Goal: Task Accomplishment & Management: Manage account settings

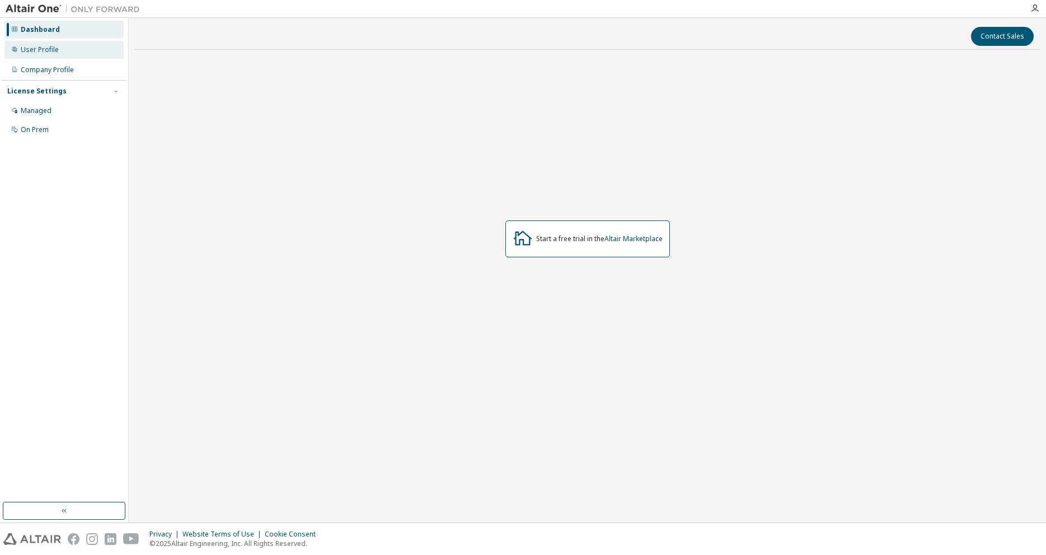
click at [78, 55] on div "User Profile" at bounding box center [63, 50] width 119 height 18
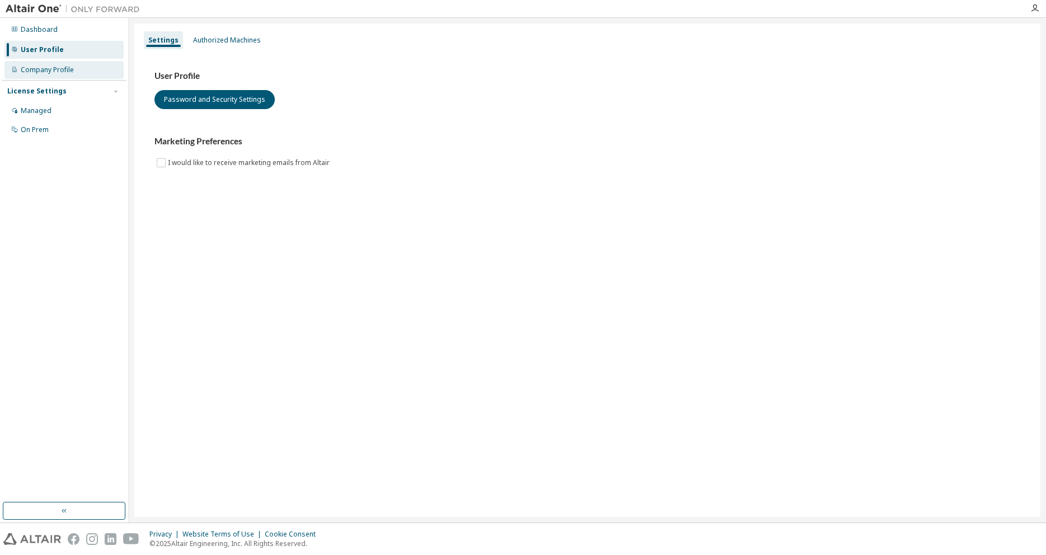
click at [73, 69] on div "Company Profile" at bounding box center [63, 70] width 119 height 18
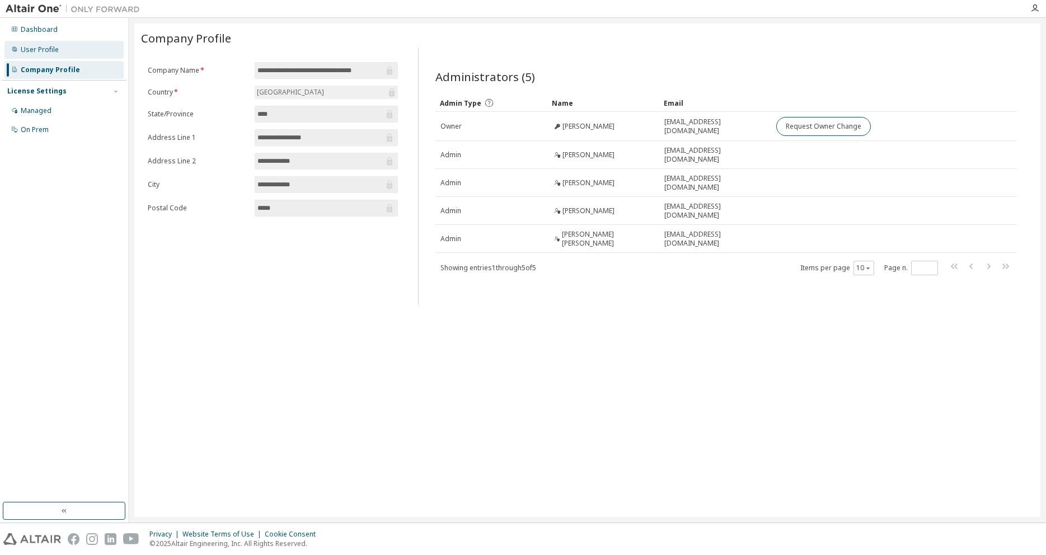
click at [81, 52] on div "User Profile" at bounding box center [63, 50] width 119 height 18
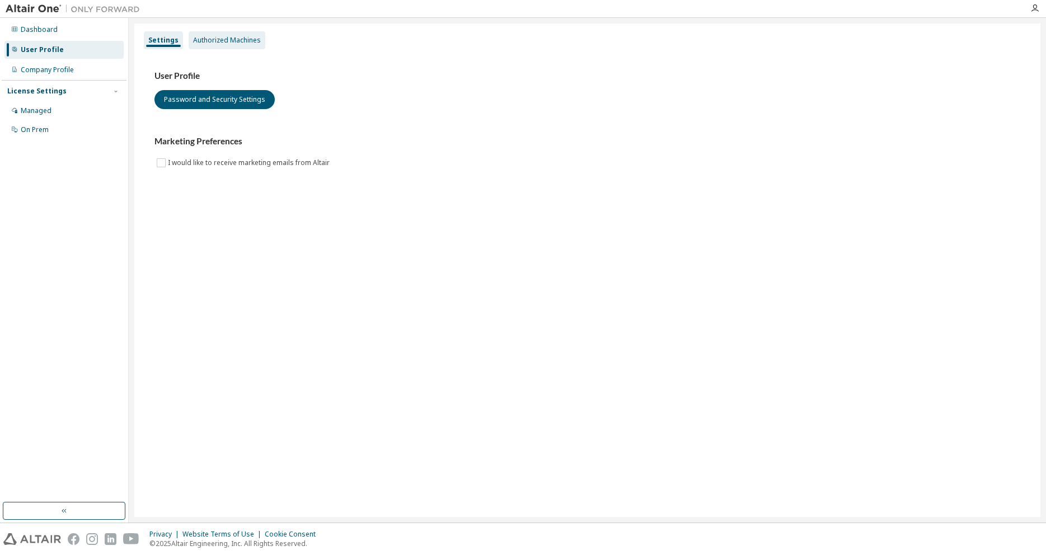
click at [228, 43] on div "Authorized Machines" at bounding box center [227, 40] width 68 height 9
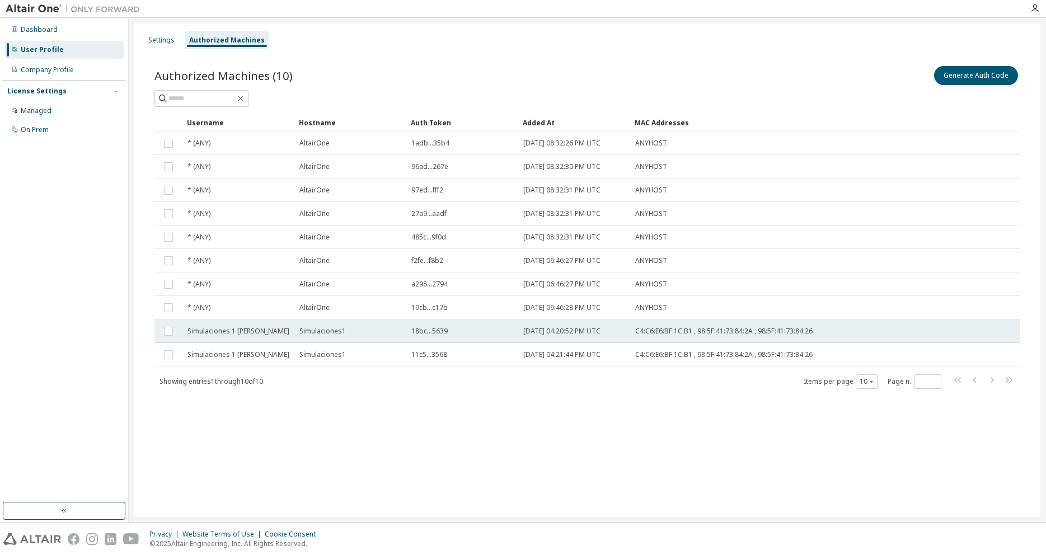
click at [254, 328] on div "Simulaciones 1 [PERSON_NAME]" at bounding box center [238, 331] width 102 height 9
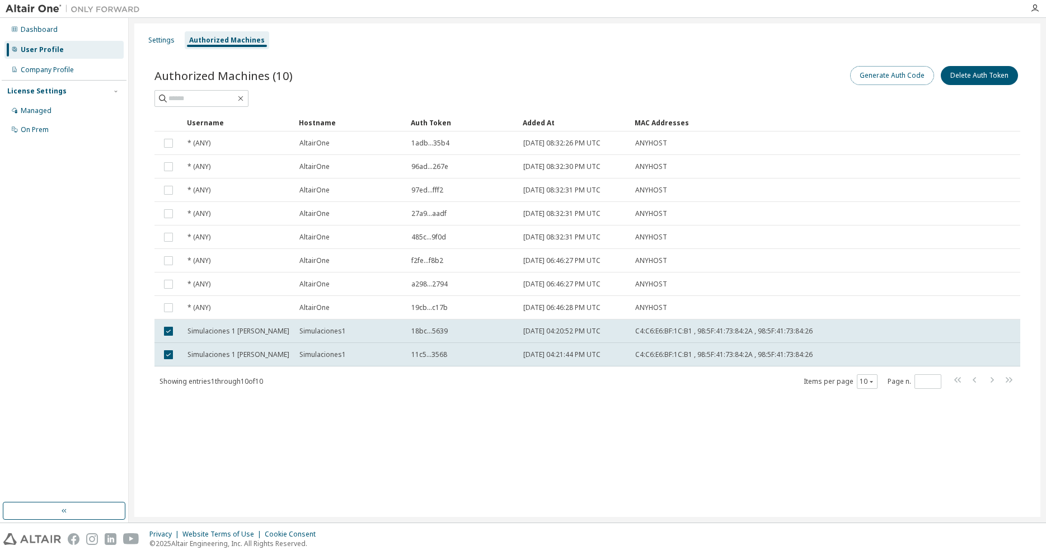
click at [885, 78] on button "Generate Auth Code" at bounding box center [892, 75] width 84 height 19
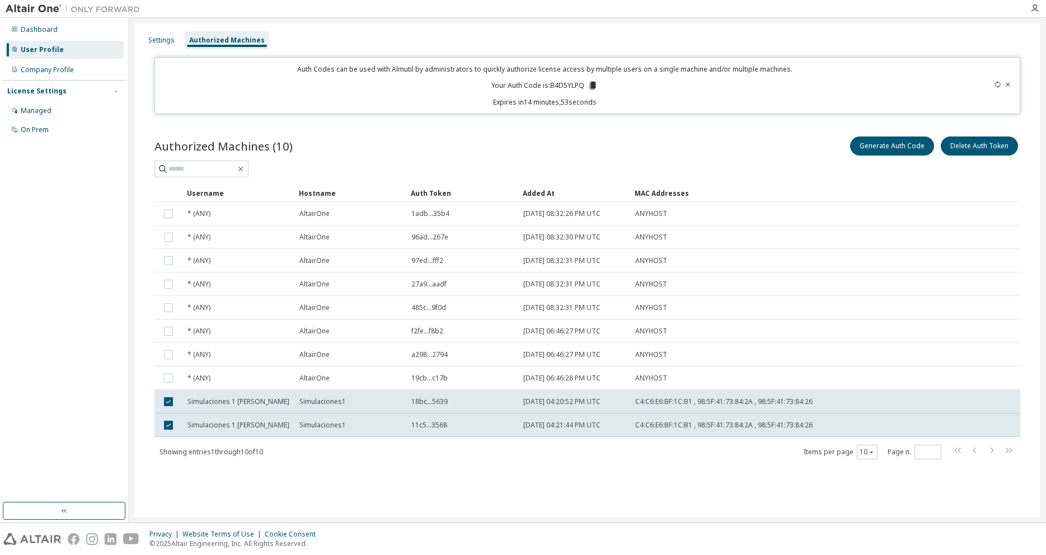
click at [564, 88] on p "Your Auth Code is: B4D5YLPQ" at bounding box center [544, 86] width 106 height 10
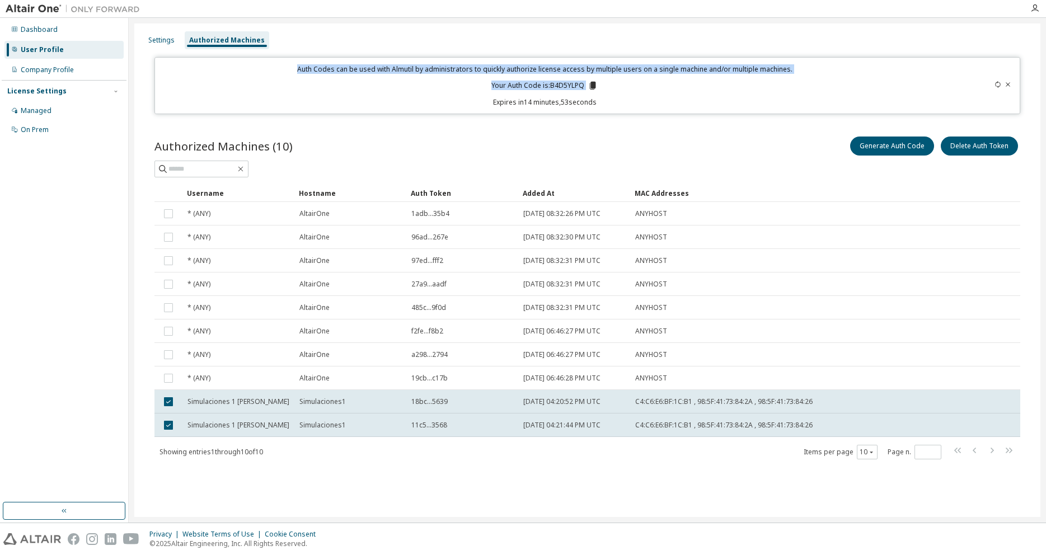
click at [565, 88] on p "Your Auth Code is: B4D5YLPQ" at bounding box center [544, 86] width 106 height 10
click at [566, 86] on p "Your Auth Code is: B4D5YLPQ" at bounding box center [544, 86] width 106 height 10
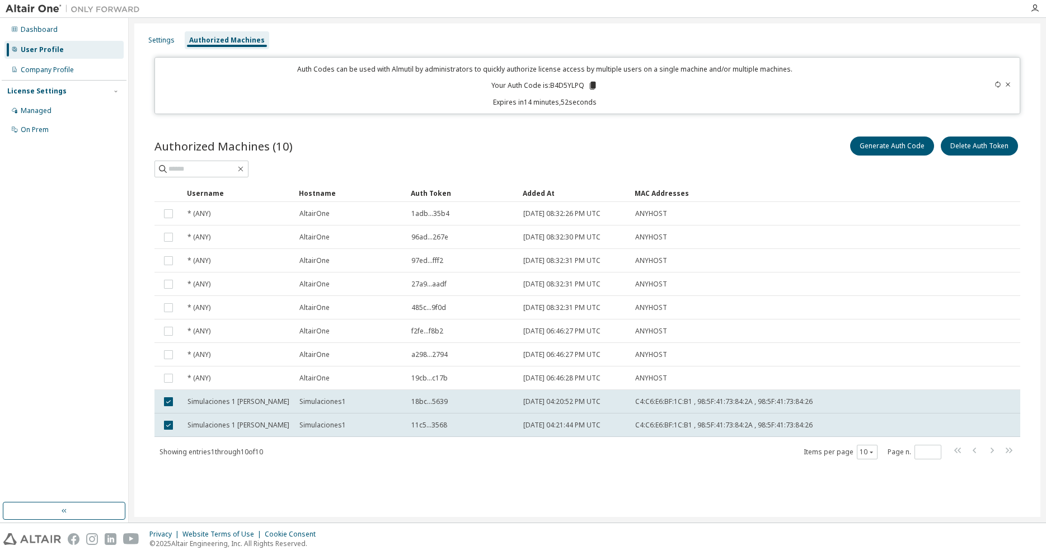
click at [566, 86] on p "Your Auth Code is: B4D5YLPQ" at bounding box center [544, 86] width 106 height 10
copy p "B4D5YLPQ"
click at [64, 25] on div "Dashboard" at bounding box center [63, 30] width 119 height 18
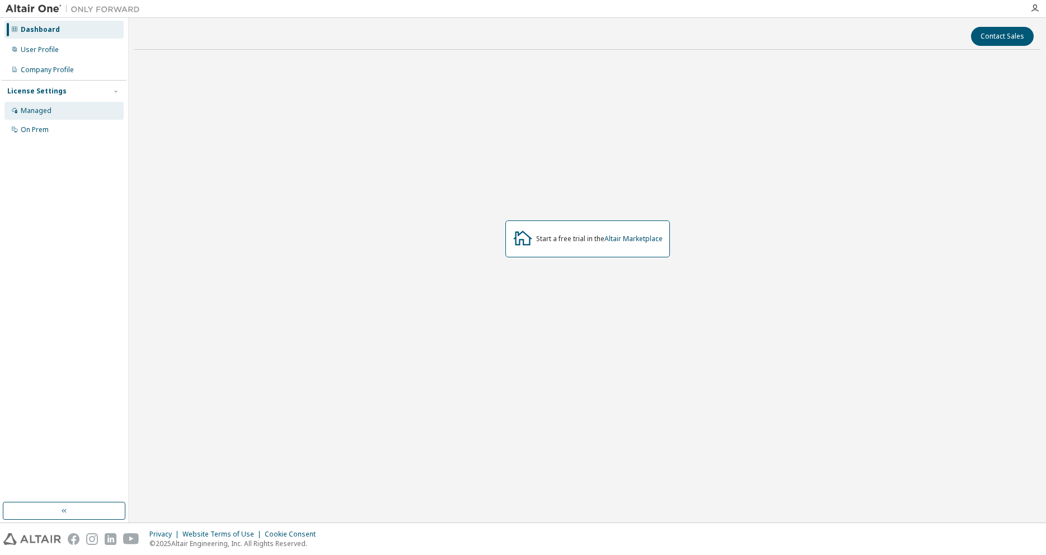
click at [35, 114] on div "Managed" at bounding box center [36, 110] width 31 height 9
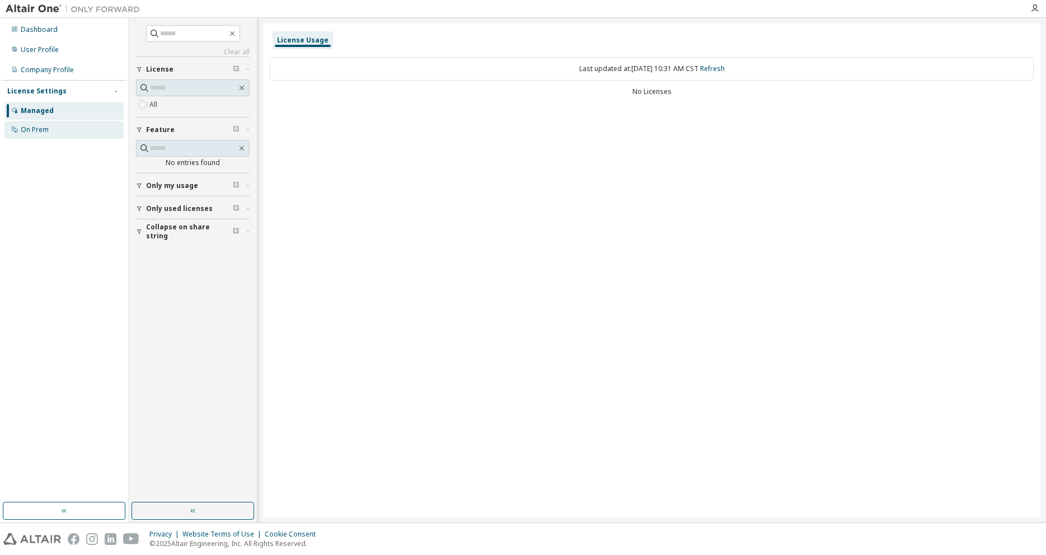
click at [49, 131] on div "On Prem" at bounding box center [63, 130] width 119 height 18
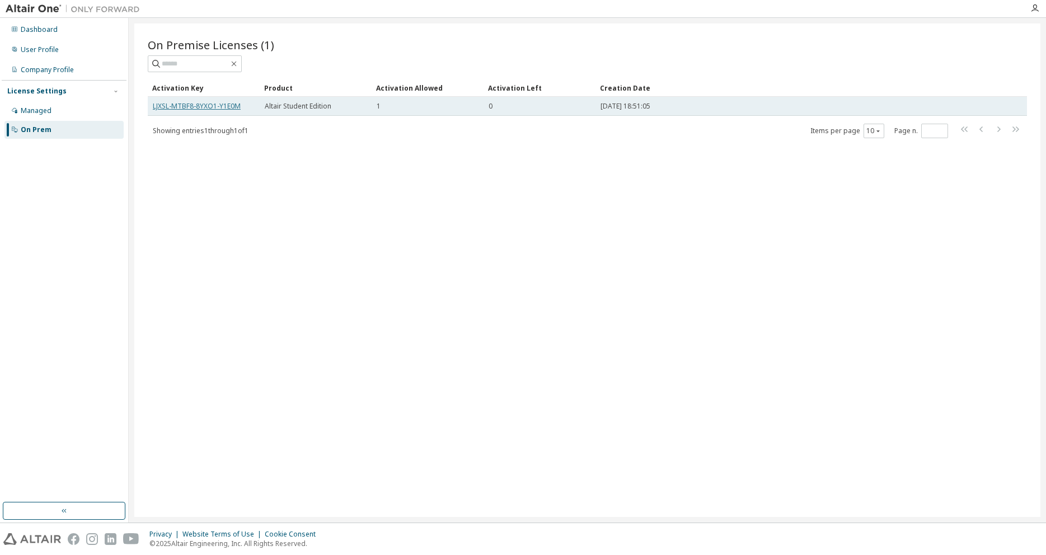
click at [187, 110] on link "LJXSL-MTBF8-8YXO1-Y1E0M" at bounding box center [197, 106] width 88 height 10
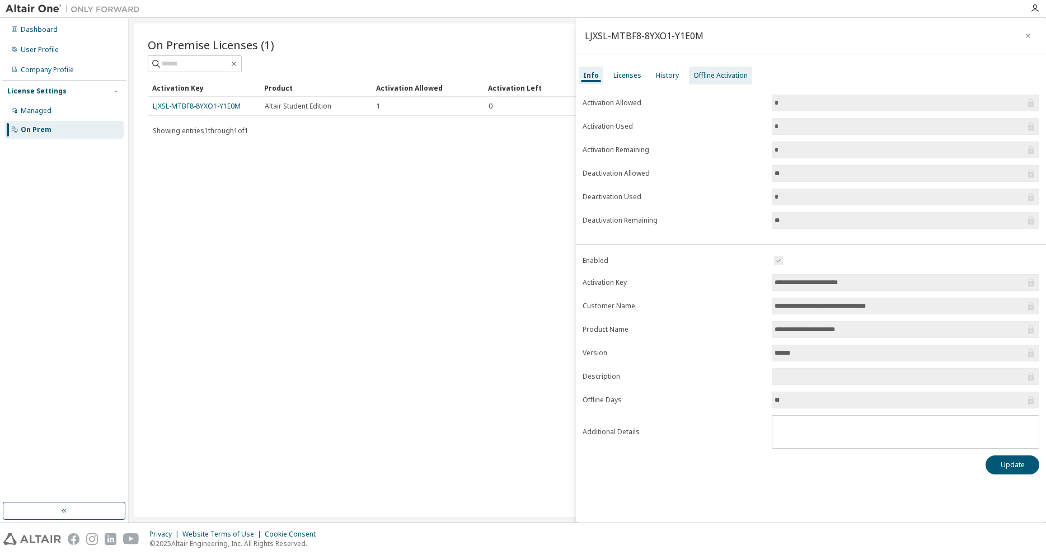
click at [714, 75] on div "Offline Activation" at bounding box center [720, 75] width 54 height 9
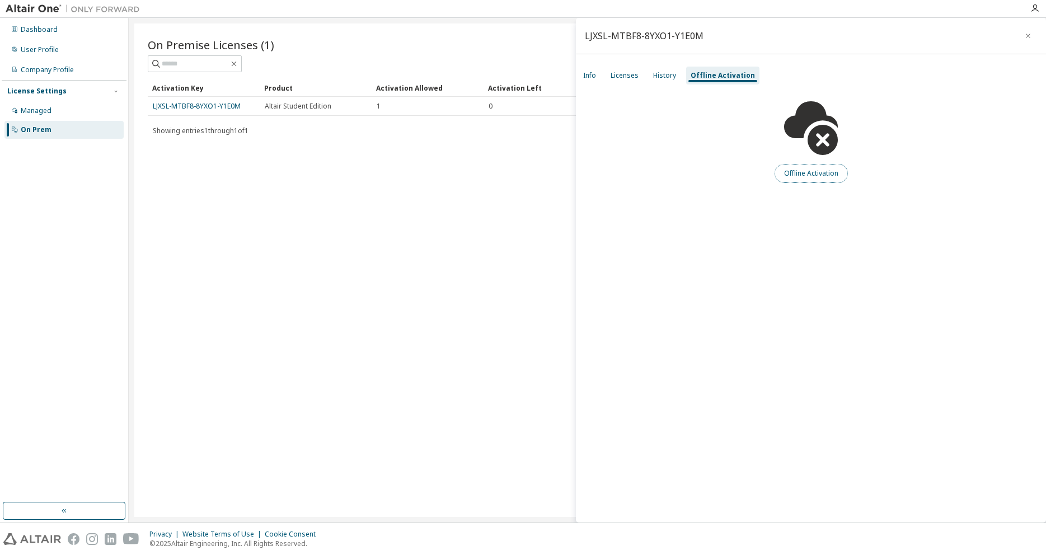
click at [796, 172] on button "Offline Activation" at bounding box center [810, 173] width 73 height 19
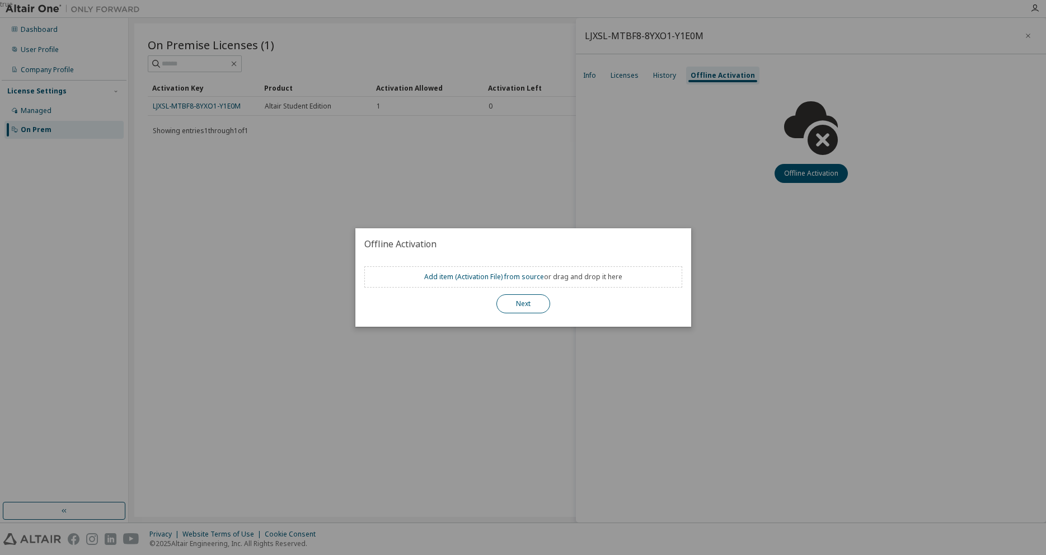
click at [524, 298] on button "Next" at bounding box center [523, 303] width 54 height 19
click at [523, 306] on button "Next" at bounding box center [523, 303] width 54 height 19
click at [506, 184] on div "true" at bounding box center [523, 277] width 1046 height 555
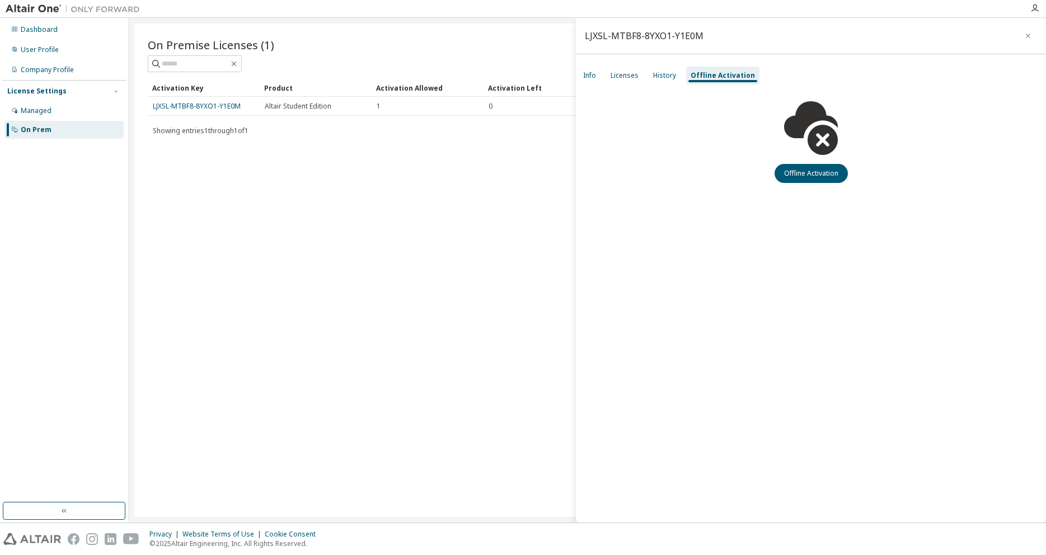
click at [506, 184] on div "On Premise Licenses (1) Clear Load Save Save As Field Operator Value Select fil…" at bounding box center [587, 271] width 906 height 494
click at [670, 79] on div "History" at bounding box center [664, 75] width 23 height 9
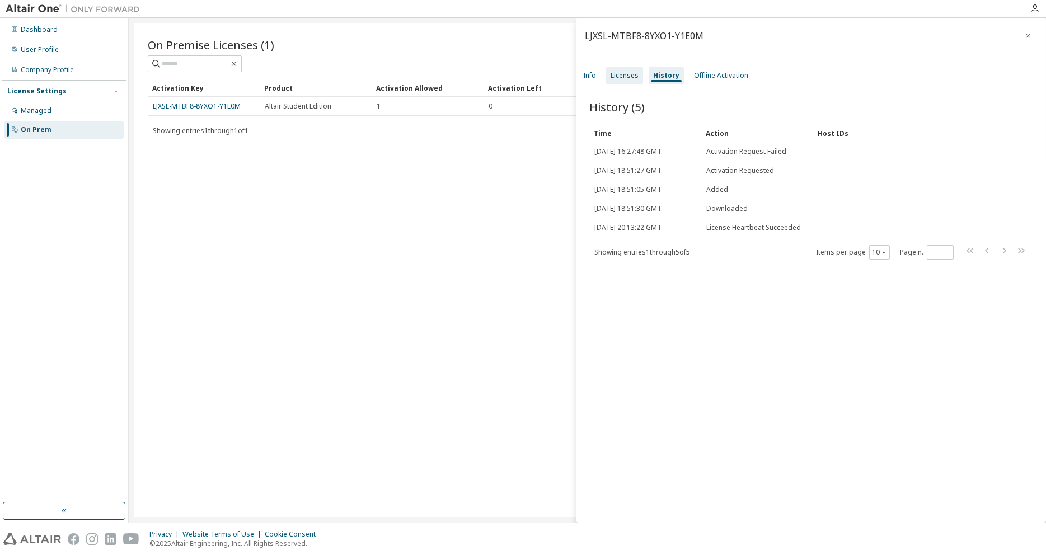
click at [630, 80] on div "Licenses" at bounding box center [624, 75] width 28 height 9
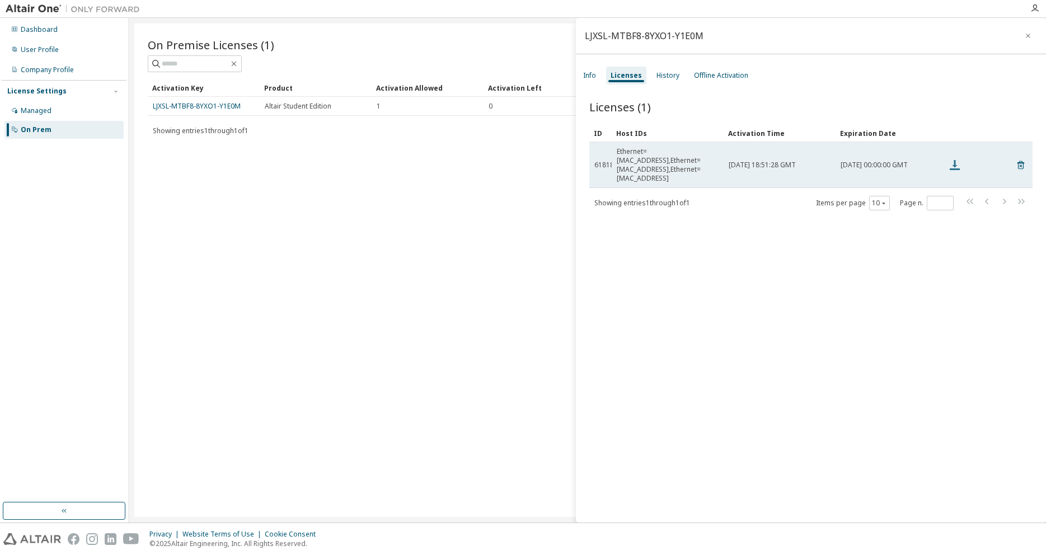
click at [956, 160] on icon at bounding box center [955, 165] width 10 height 10
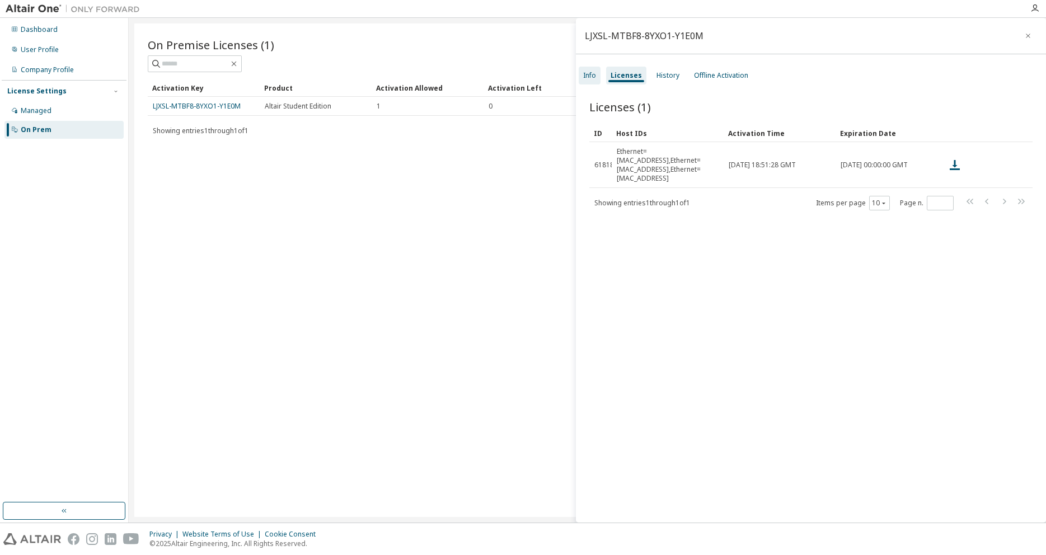
click at [598, 73] on div "Info" at bounding box center [590, 76] width 22 height 18
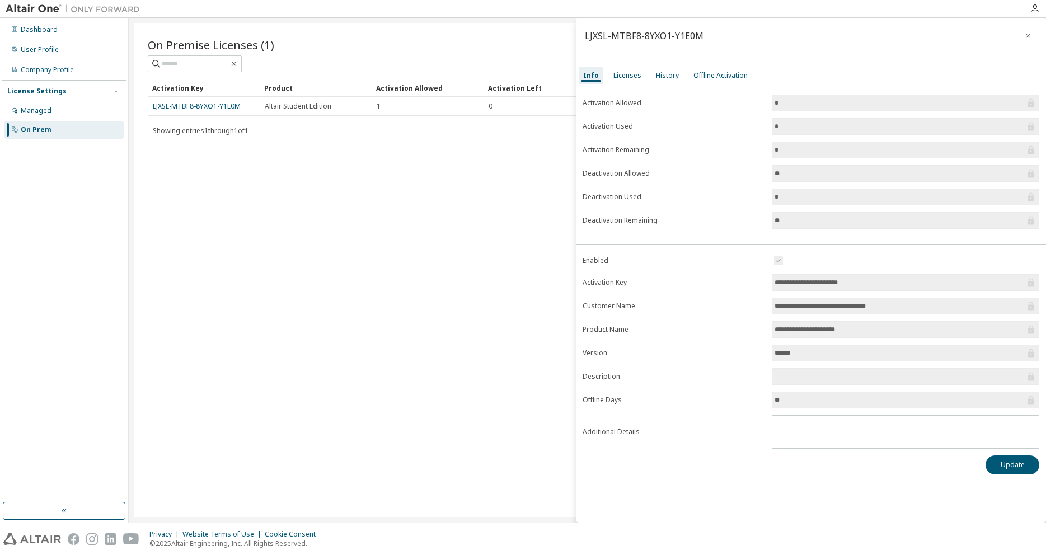
click at [589, 68] on div "Info" at bounding box center [591, 76] width 25 height 18
click at [589, 72] on div "Info" at bounding box center [591, 75] width 16 height 9
click at [792, 349] on input "******" at bounding box center [899, 352] width 251 height 11
click at [812, 284] on input "**********" at bounding box center [899, 282] width 251 height 11
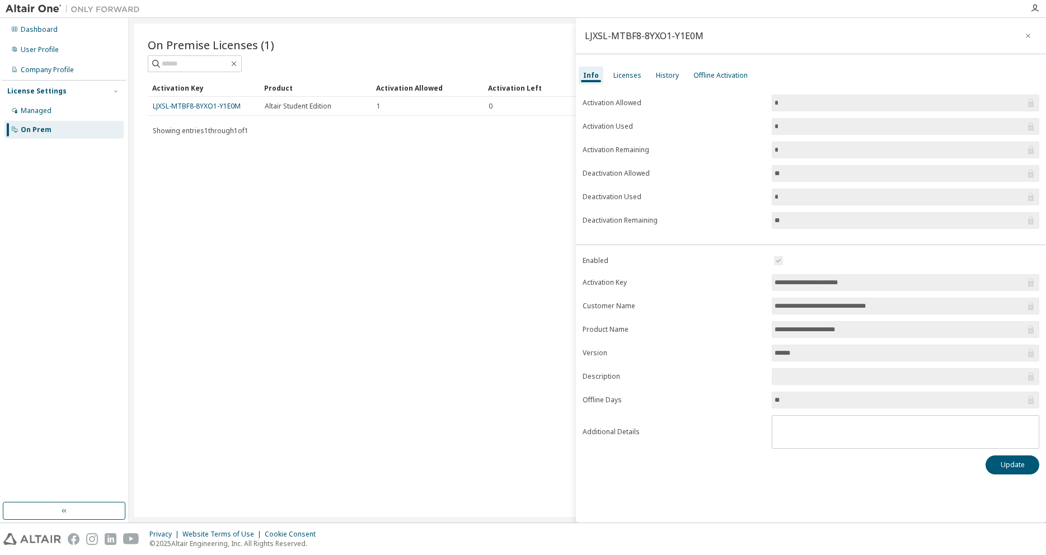
click at [812, 284] on input "**********" at bounding box center [899, 282] width 251 height 11
click at [1000, 468] on button "Update" at bounding box center [1012, 464] width 54 height 19
click at [623, 59] on div "**********" at bounding box center [811, 270] width 470 height 505
click at [620, 75] on div "Licenses" at bounding box center [627, 75] width 28 height 9
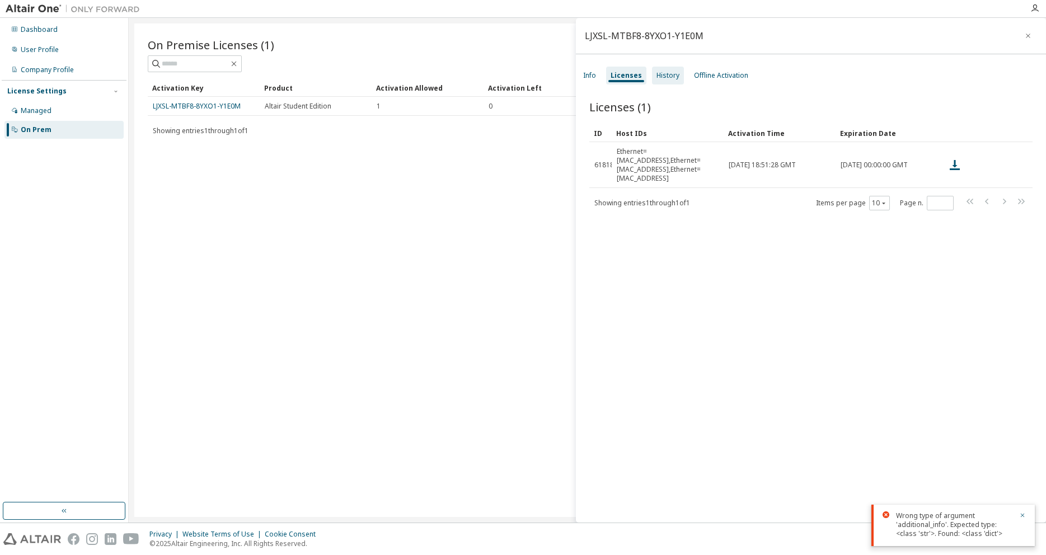
click at [674, 71] on div "History" at bounding box center [667, 75] width 23 height 9
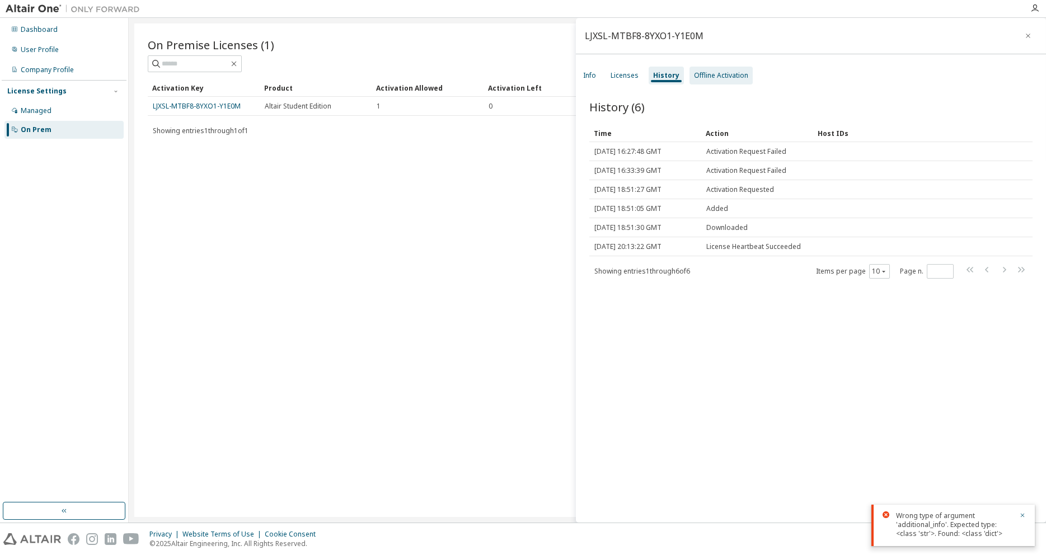
click at [707, 78] on div "Offline Activation" at bounding box center [721, 75] width 54 height 9
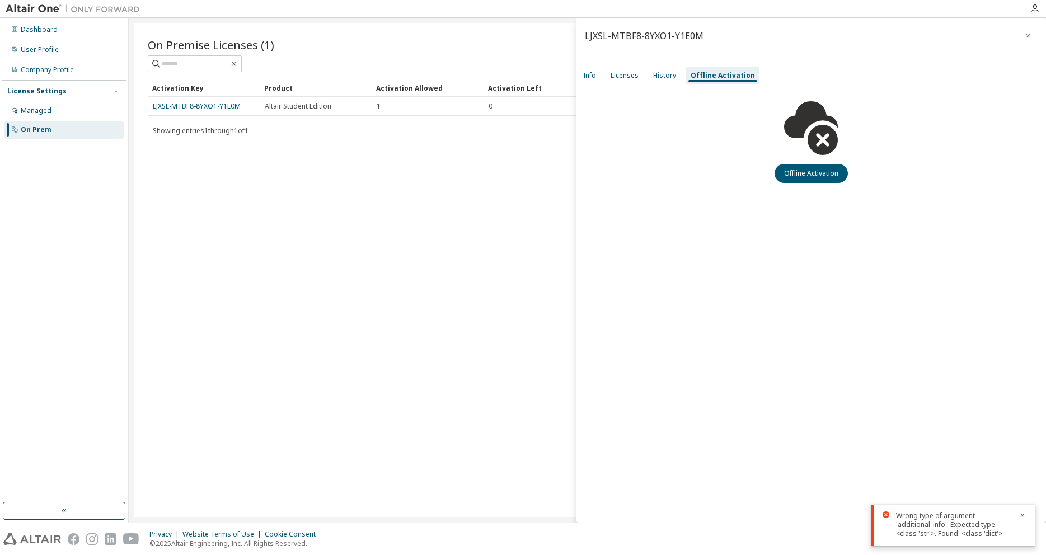
click at [704, 79] on div "Offline Activation" at bounding box center [722, 75] width 64 height 9
click at [44, 111] on div "Managed" at bounding box center [36, 110] width 31 height 9
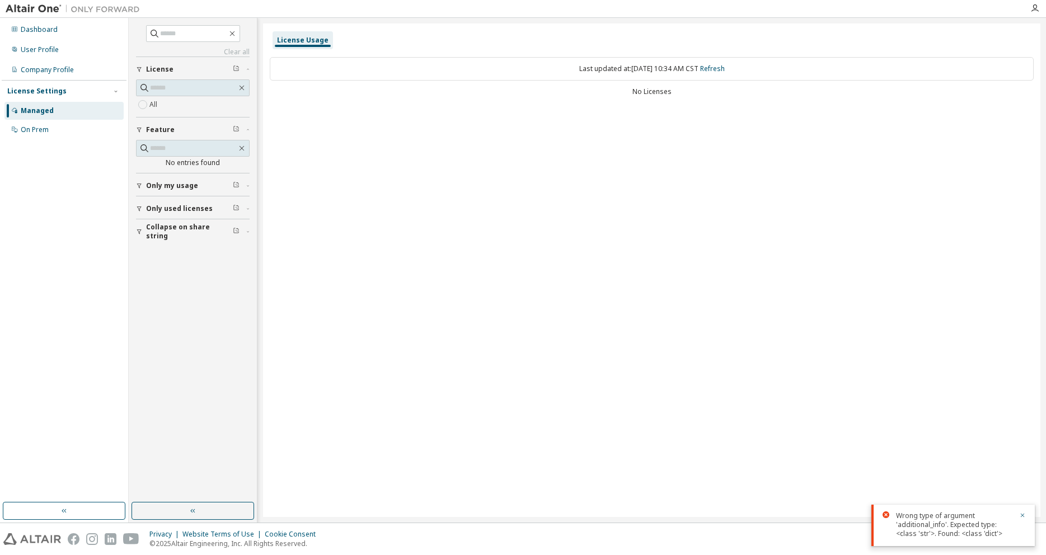
click at [176, 186] on span "Only my usage" at bounding box center [172, 185] width 52 height 9
click at [166, 203] on div "Yes No" at bounding box center [193, 209] width 114 height 27
click at [40, 74] on div "Company Profile" at bounding box center [47, 69] width 53 height 9
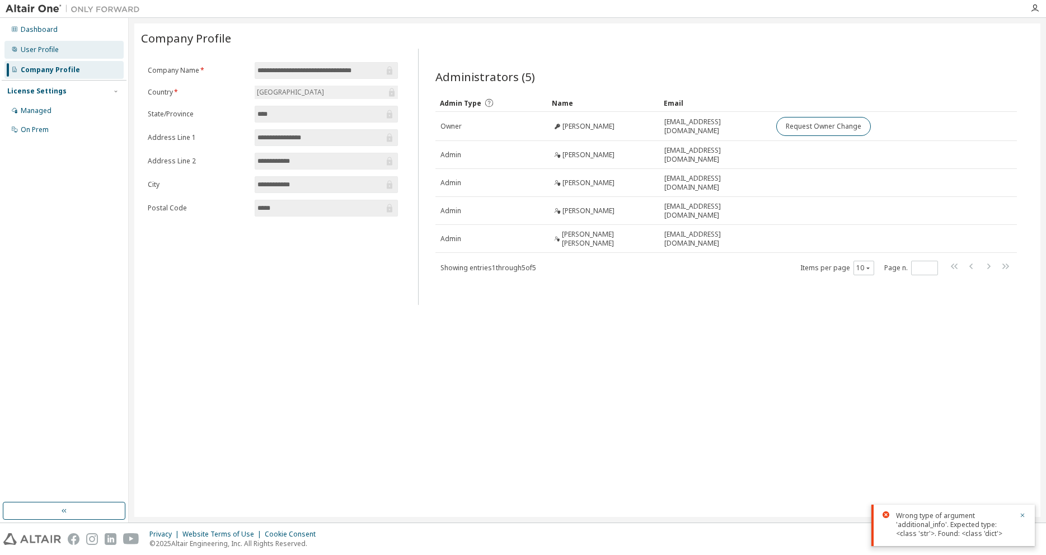
click at [81, 56] on div "User Profile" at bounding box center [63, 50] width 119 height 18
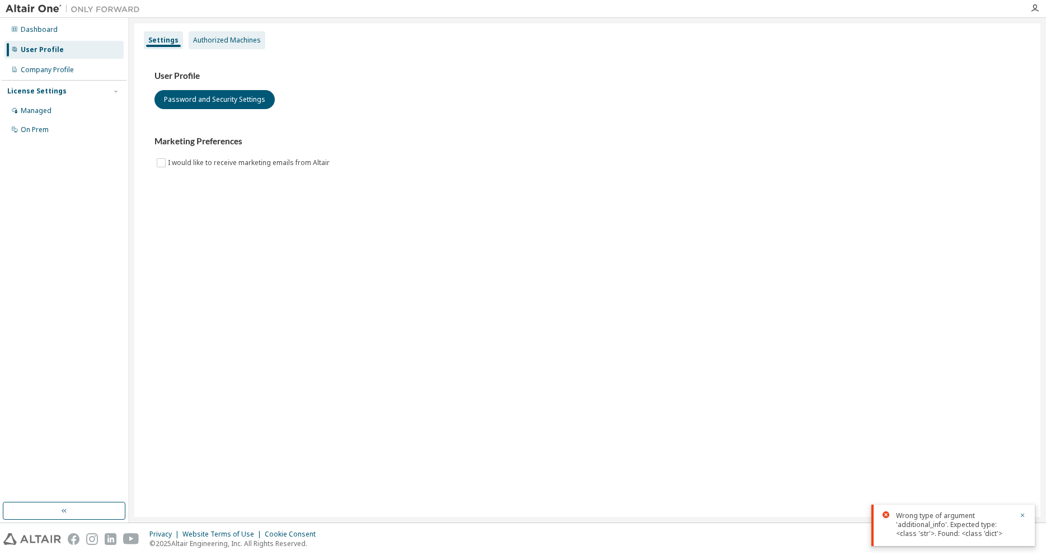
click at [228, 40] on div "Authorized Machines" at bounding box center [227, 40] width 68 height 9
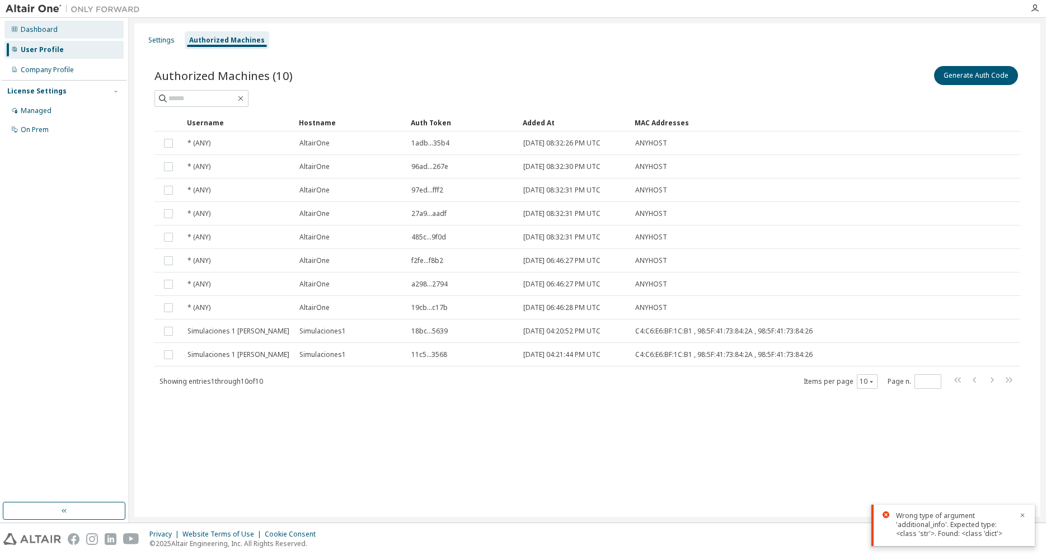
click at [88, 29] on div "Dashboard" at bounding box center [63, 30] width 119 height 18
